Goal: Information Seeking & Learning: Learn about a topic

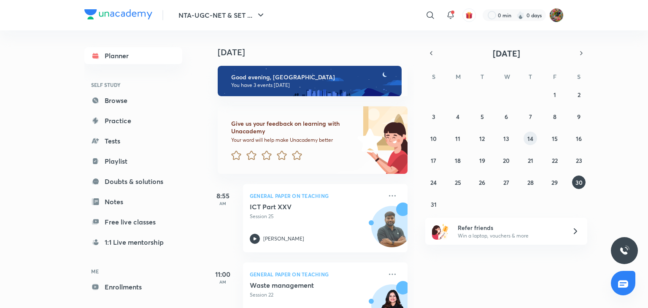
click at [533, 138] on button "14" at bounding box center [529, 138] width 13 height 13
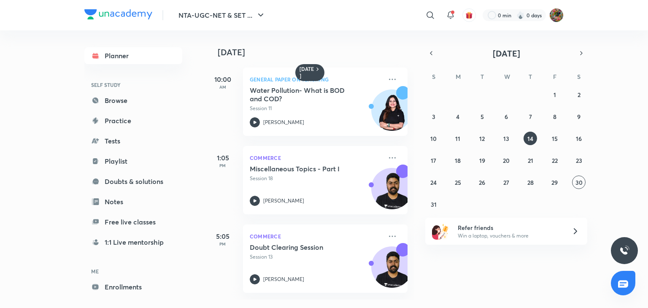
click at [426, 45] on div "14 August 10:00 AM General Paper on Teaching Water Pollution- What is BOD and C…" at bounding box center [426, 164] width 440 height 269
click at [434, 53] on icon "button" at bounding box center [431, 53] width 7 height 8
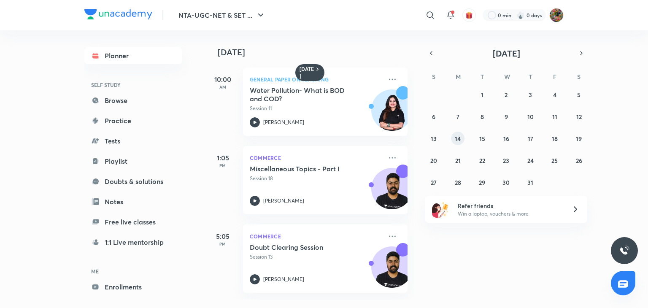
click at [458, 139] on abbr "14" at bounding box center [458, 139] width 6 height 8
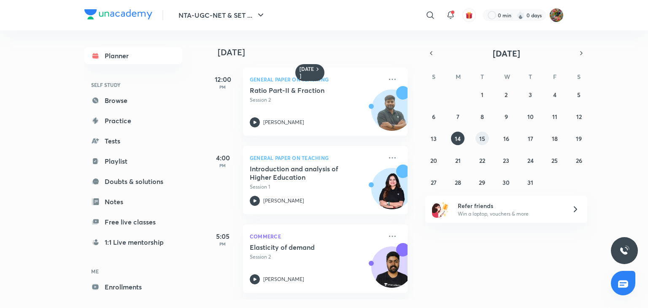
click at [482, 142] on button "15" at bounding box center [481, 138] width 13 height 13
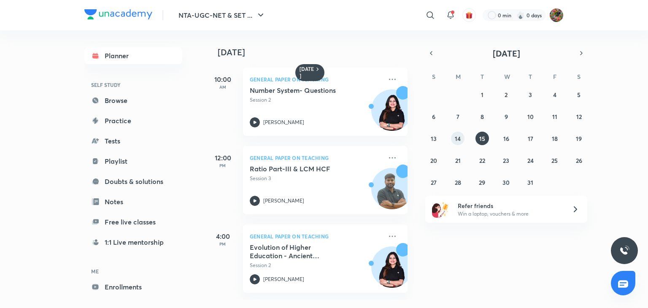
click at [458, 141] on abbr "14" at bounding box center [458, 139] width 6 height 8
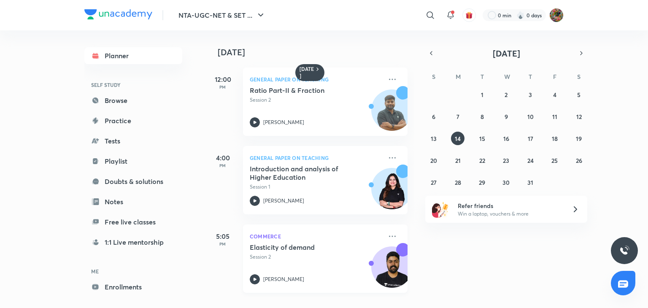
click at [372, 256] on img at bounding box center [392, 271] width 40 height 40
click at [308, 263] on div "Elasticity of demand Session 2 Raghav Wadhwa" at bounding box center [316, 263] width 132 height 41
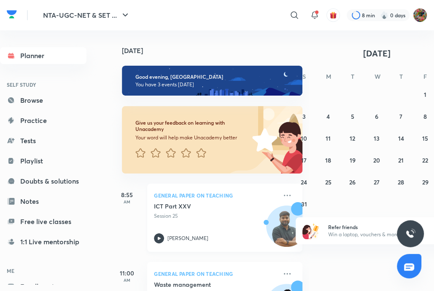
click at [235, 238] on div "[PERSON_NAME]" at bounding box center [215, 239] width 123 height 10
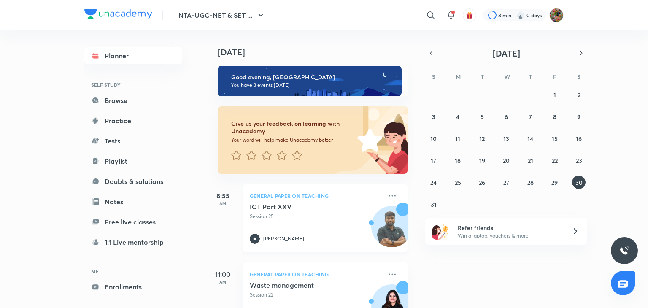
click at [280, 197] on p "General Paper on Teaching" at bounding box center [316, 196] width 132 height 10
